Goal: Information Seeking & Learning: Check status

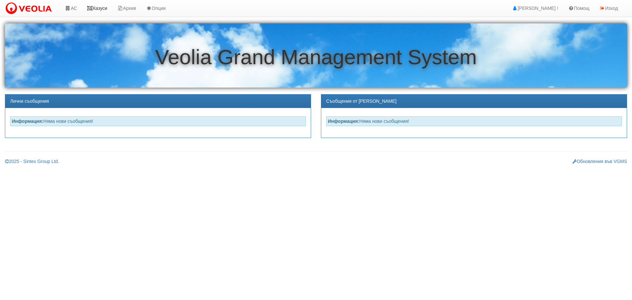
click at [106, 9] on link "Казуси" at bounding box center [97, 8] width 30 height 16
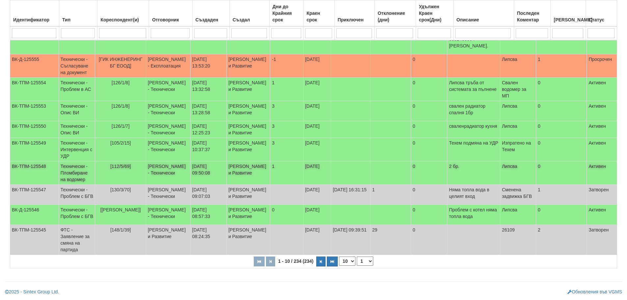
scroll to position [192, 0]
click at [365, 261] on select "1 2 3 4 5 6 10 15 20 24" at bounding box center [365, 260] width 16 height 9
click at [358, 256] on select "1 2 3 4 5 6 10 15 20 24" at bounding box center [365, 260] width 16 height 9
select select "2"
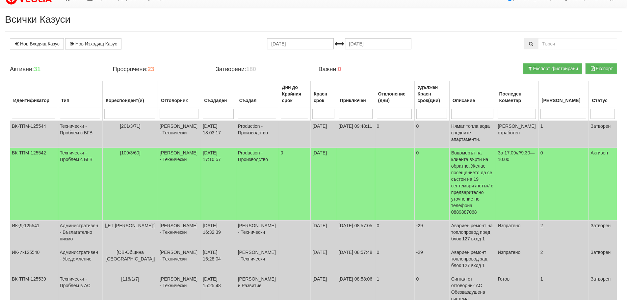
scroll to position [0, 0]
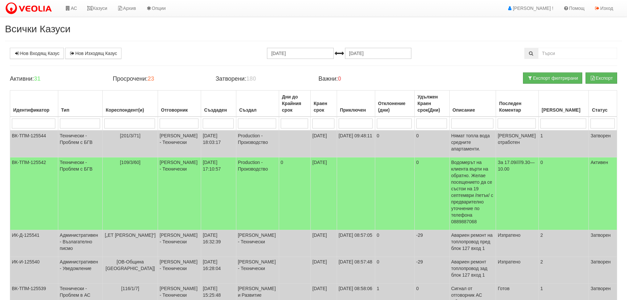
click at [180, 123] on input "search" at bounding box center [179, 123] width 39 height 10
type input "д"
select select "1"
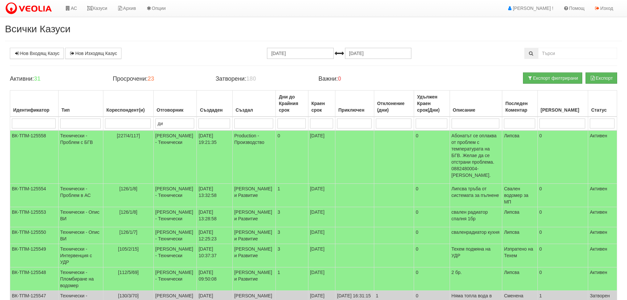
type input "дия"
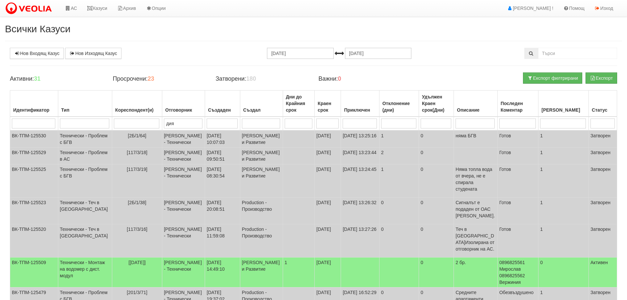
type input "диян"
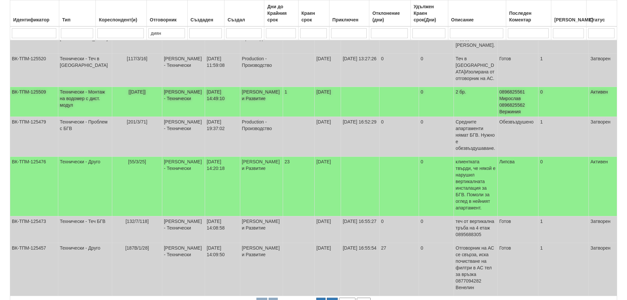
scroll to position [172, 0]
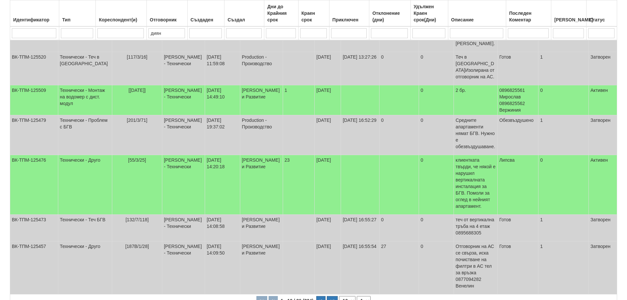
type input "диян"
click at [362, 296] on select "1 2 3" at bounding box center [364, 300] width 14 height 9
click at [358, 296] on select "1 2 3" at bounding box center [364, 300] width 14 height 9
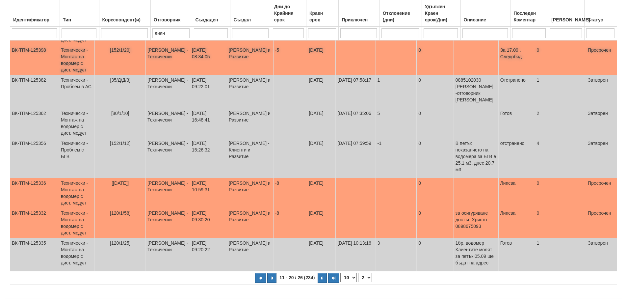
scroll to position [175, 0]
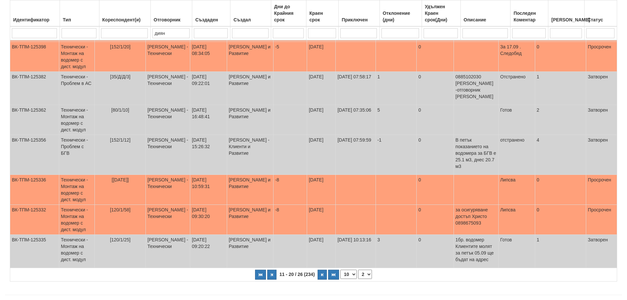
click at [365, 270] on select "1 2 3" at bounding box center [365, 274] width 14 height 9
select select "3"
click at [358, 270] on select "1 2 3" at bounding box center [365, 274] width 14 height 9
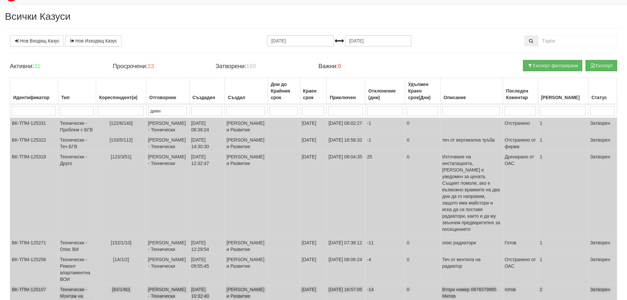
scroll to position [0, 0]
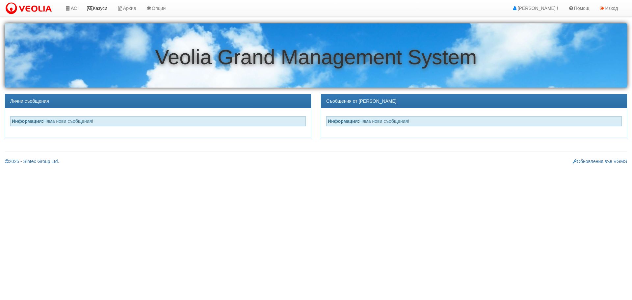
click at [97, 6] on link "Казуси" at bounding box center [97, 8] width 30 height 16
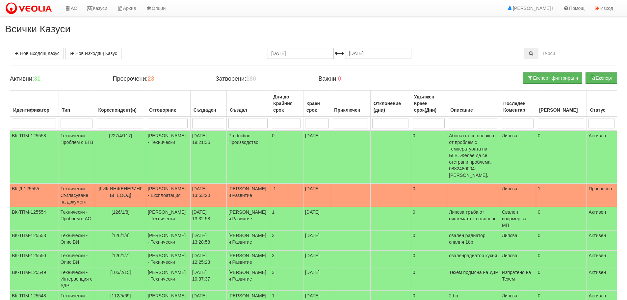
click at [163, 122] on input "search" at bounding box center [168, 123] width 40 height 10
type input "д"
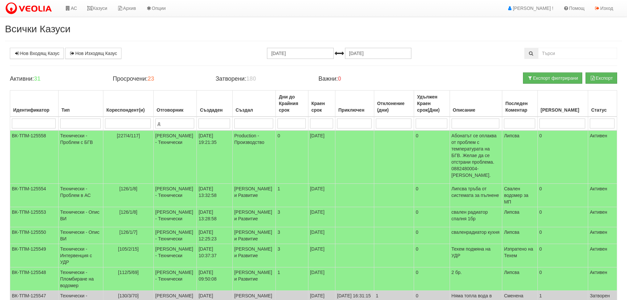
type input "ди"
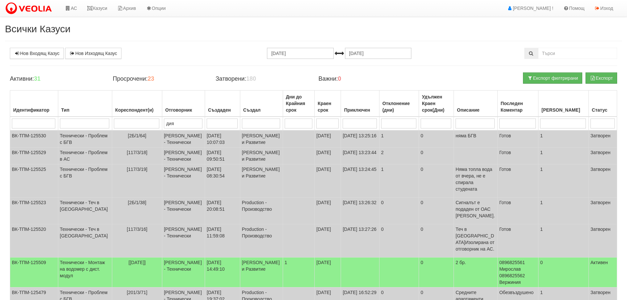
type input "диян"
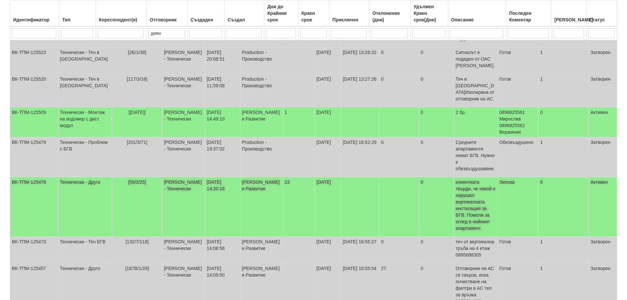
scroll to position [165, 0]
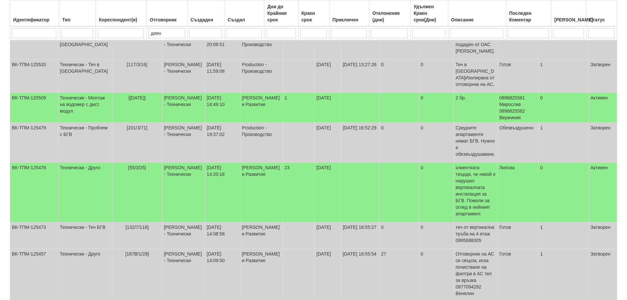
type input "диян"
select select "2"
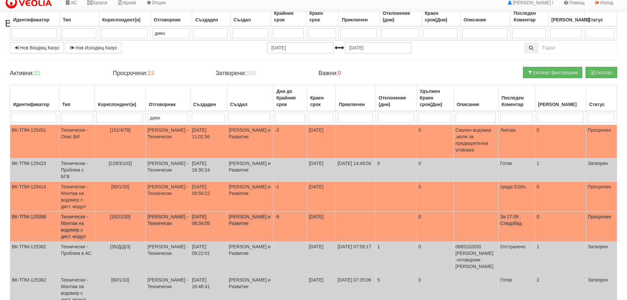
scroll to position [0, 0]
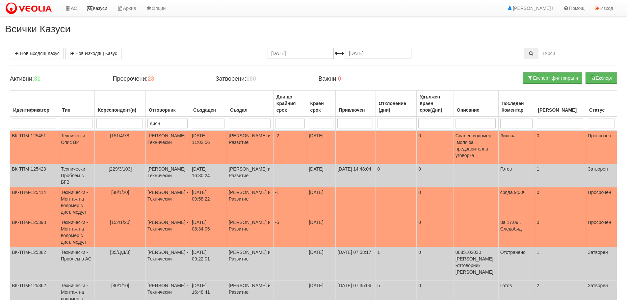
click at [104, 6] on link "Казуси" at bounding box center [97, 8] width 30 height 16
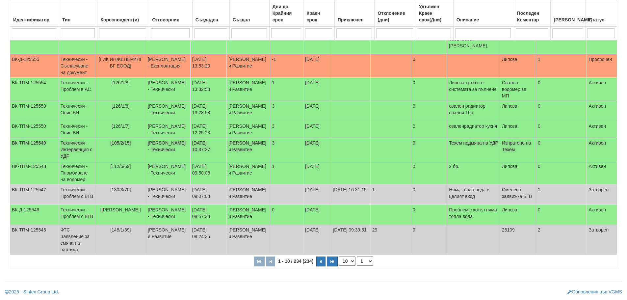
scroll to position [192, 0]
click at [363, 260] on select "1 2 3 4 5 6 10 15 20 24" at bounding box center [365, 260] width 16 height 9
click at [123, 31] on input "search" at bounding box center [122, 33] width 47 height 10
type input "1"
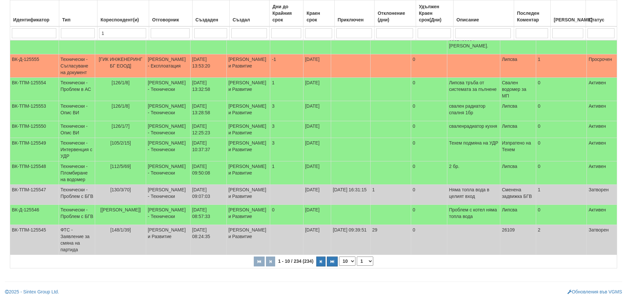
type input "1"
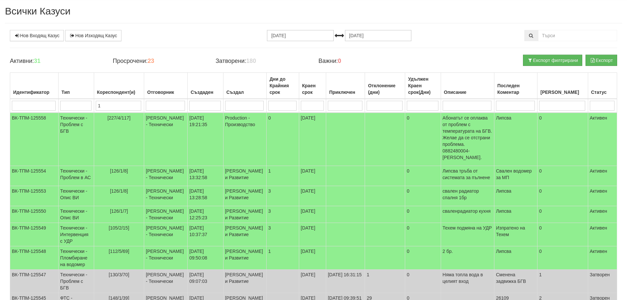
type input "10"
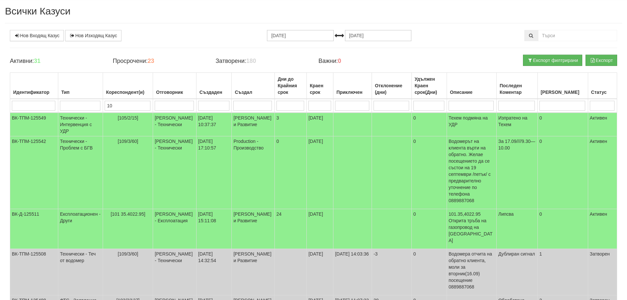
type input "106"
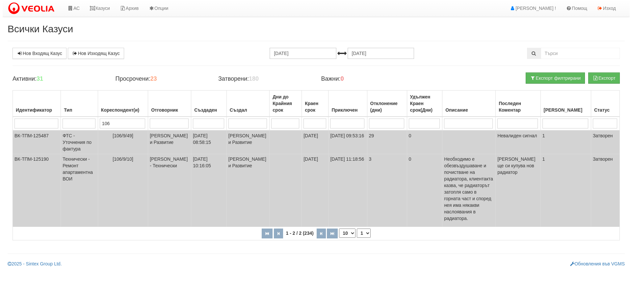
scroll to position [0, 0]
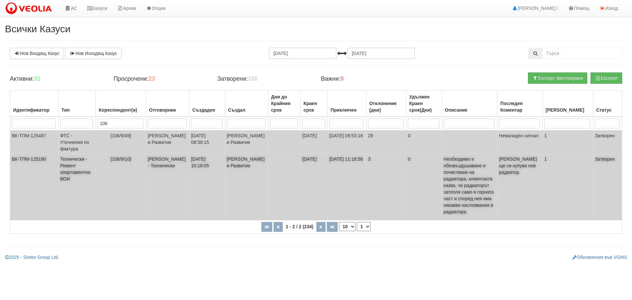
type input "106"
click at [78, 170] on td "Технически - Ремонт апартаментна ВОИ" at bounding box center [77, 187] width 38 height 66
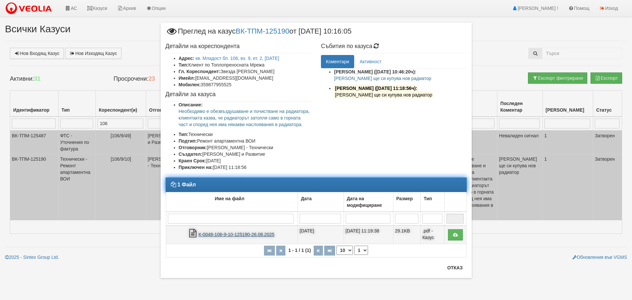
click at [239, 234] on link "К-0048-106-9-10-125190-26.08.2025" at bounding box center [236, 234] width 76 height 5
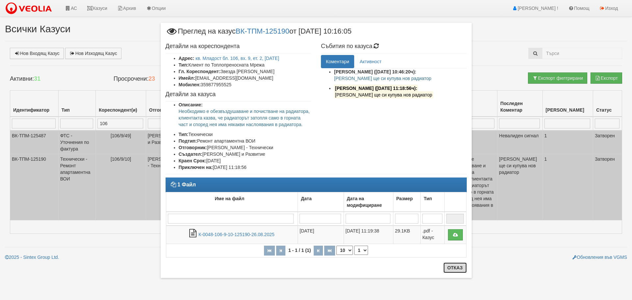
click at [457, 265] on button "Отказ" at bounding box center [454, 267] width 23 height 11
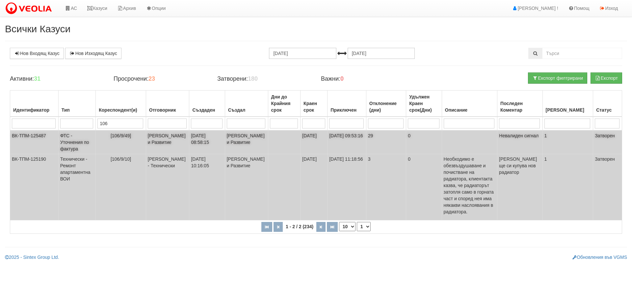
click at [82, 136] on td "ФТС - Уточнения по фактура" at bounding box center [77, 142] width 38 height 24
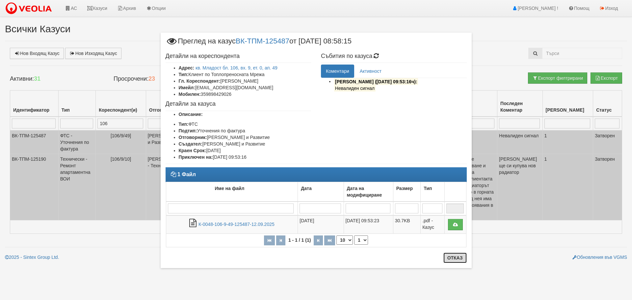
click at [455, 260] on button "Отказ" at bounding box center [454, 257] width 23 height 11
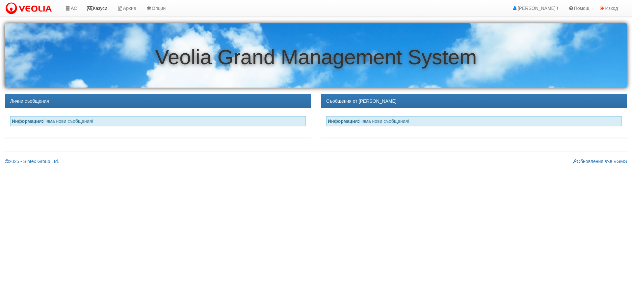
click at [106, 9] on link "Казуси" at bounding box center [97, 8] width 30 height 16
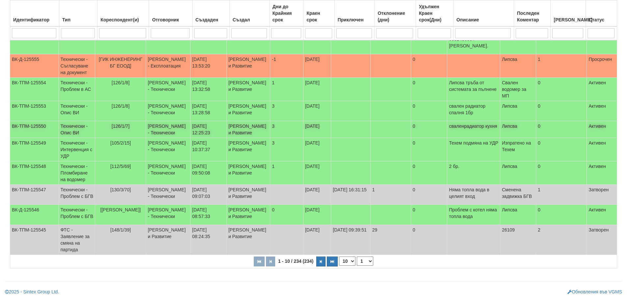
scroll to position [192, 0]
